Goal: Navigation & Orientation: Find specific page/section

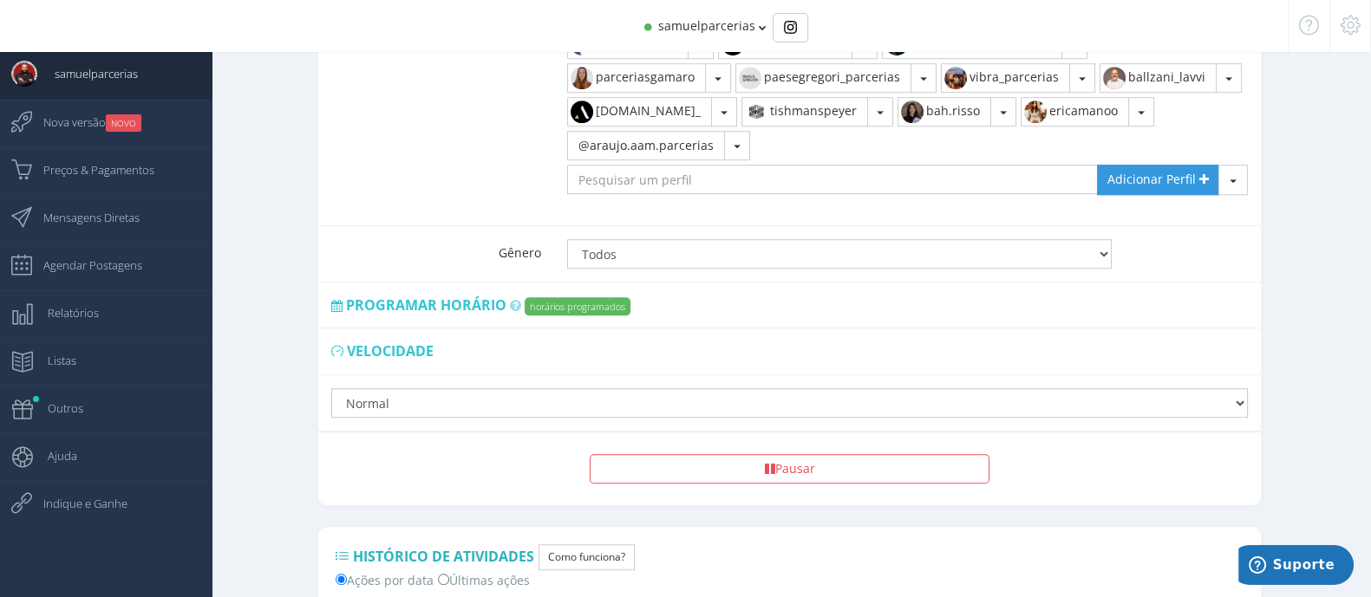
scroll to position [1580, 0]
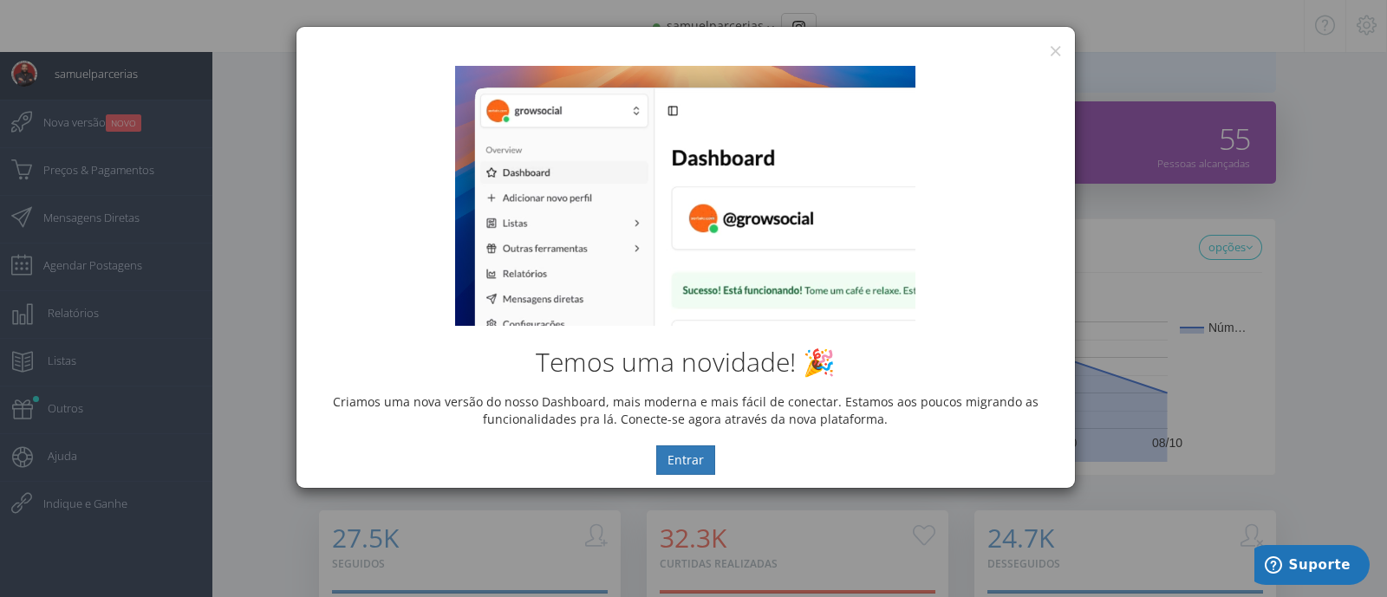
click at [1054, 55] on div "Temos uma novidade! 🎉 Criamos uma nova versão do nosso Dashboard, mais moderna …" at bounding box center [685, 270] width 779 height 435
click at [1049, 47] on button "×" at bounding box center [1055, 50] width 13 height 23
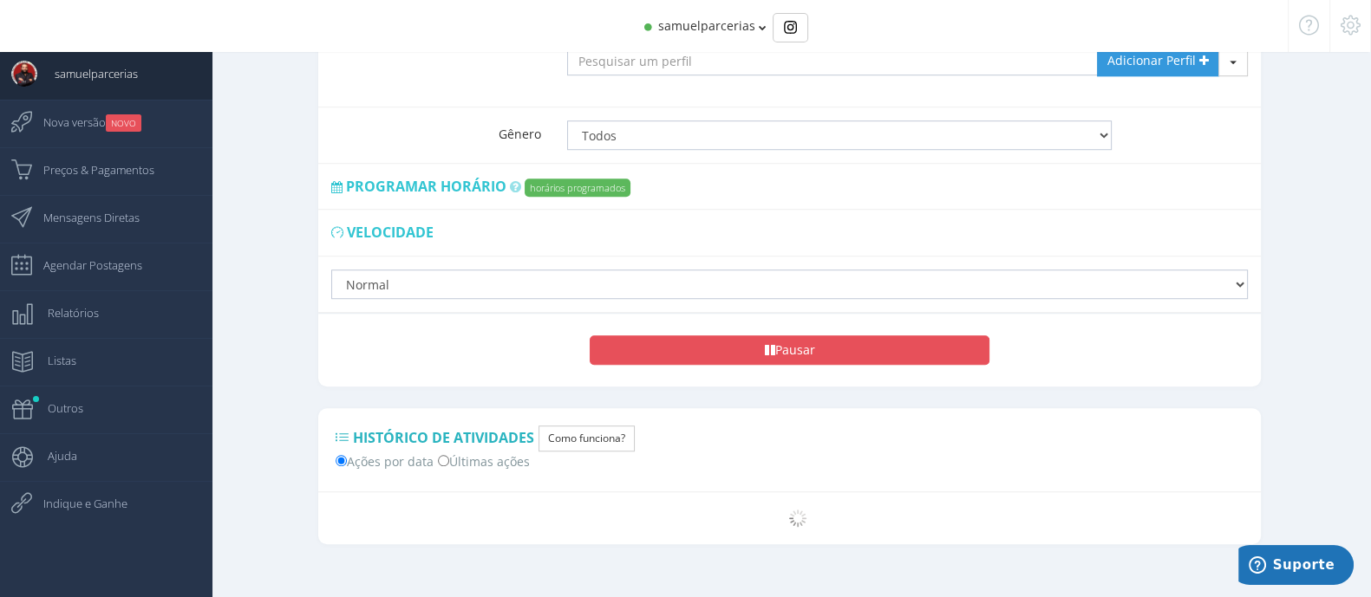
scroll to position [1580, 0]
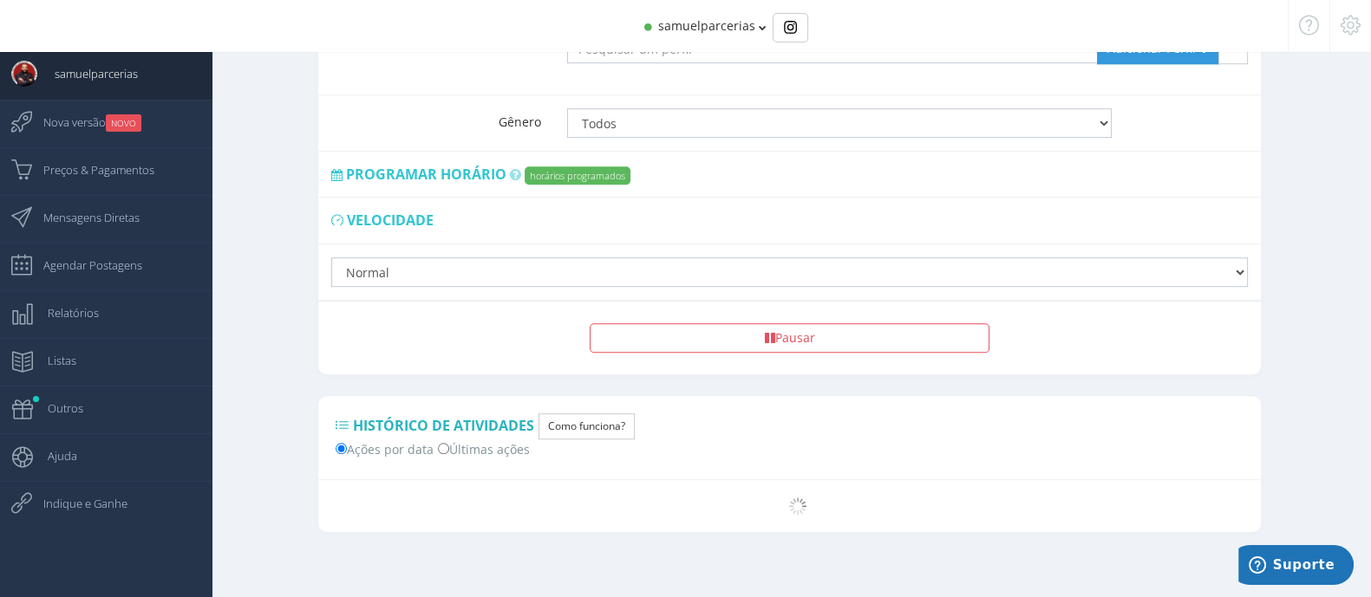
click at [455, 444] on label "Últimas ações" at bounding box center [484, 449] width 92 height 18
click at [449, 444] on input "Últimas ações" at bounding box center [443, 448] width 11 height 11
radio input "true"
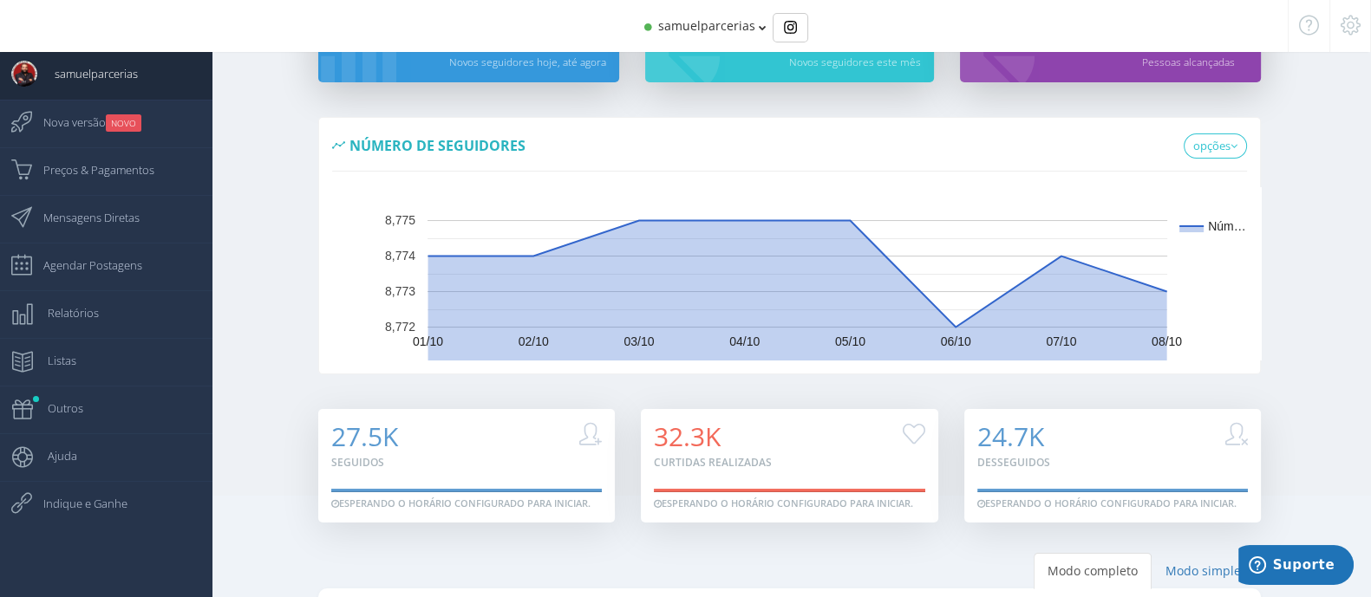
scroll to position [0, 0]
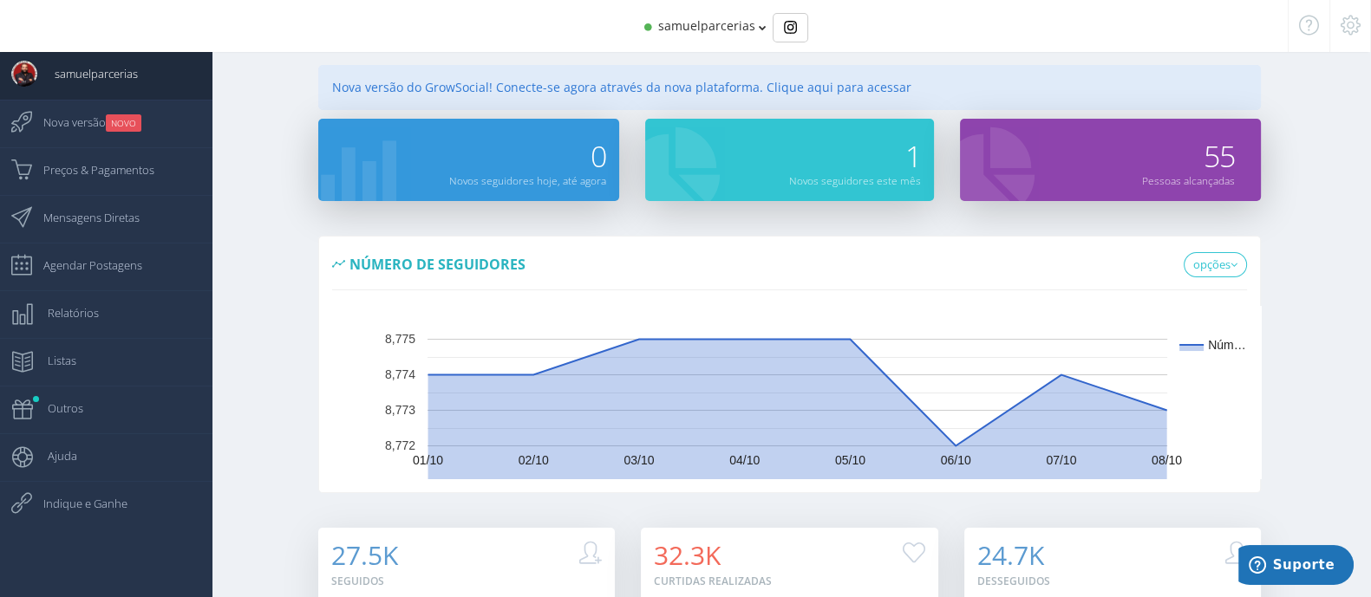
click at [779, 78] on div "Nova versão do GrowSocial! Conecte-se agora através da nova plataforma. Clique …" at bounding box center [789, 87] width 942 height 45
